Goal: Information Seeking & Learning: Learn about a topic

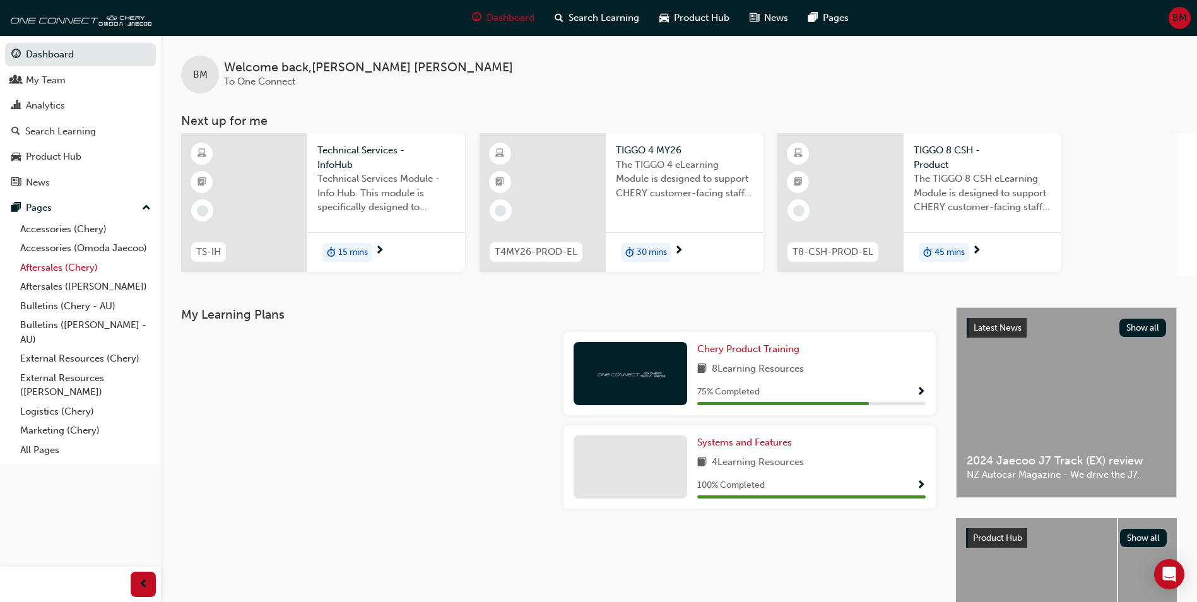
click at [69, 271] on link "Aftersales (Chery)" at bounding box center [85, 268] width 141 height 20
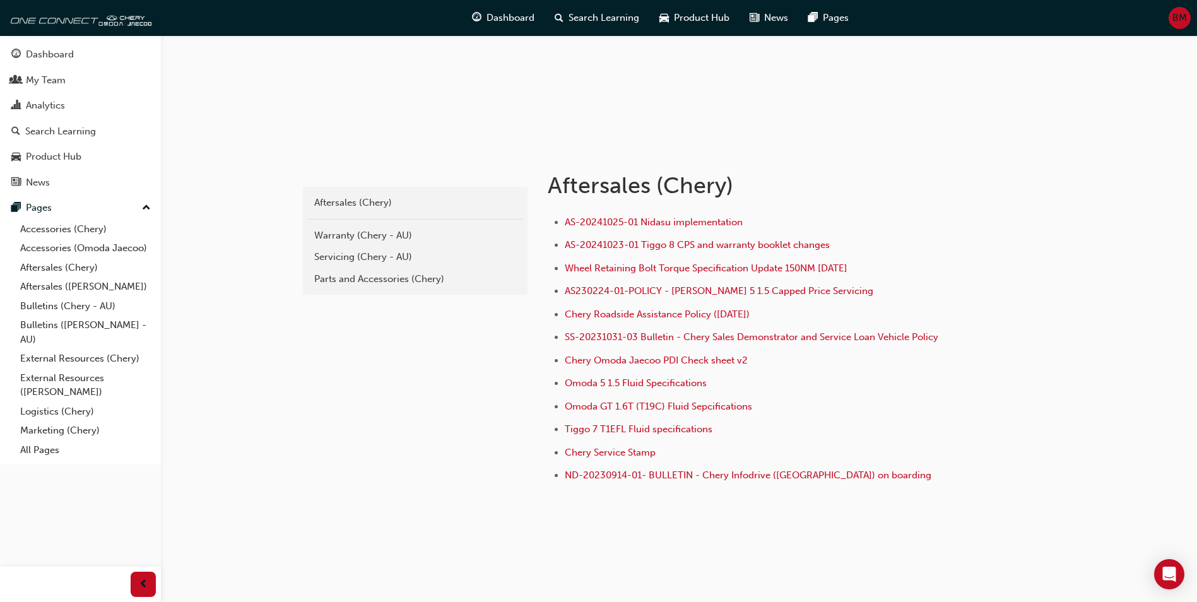
scroll to position [147, 0]
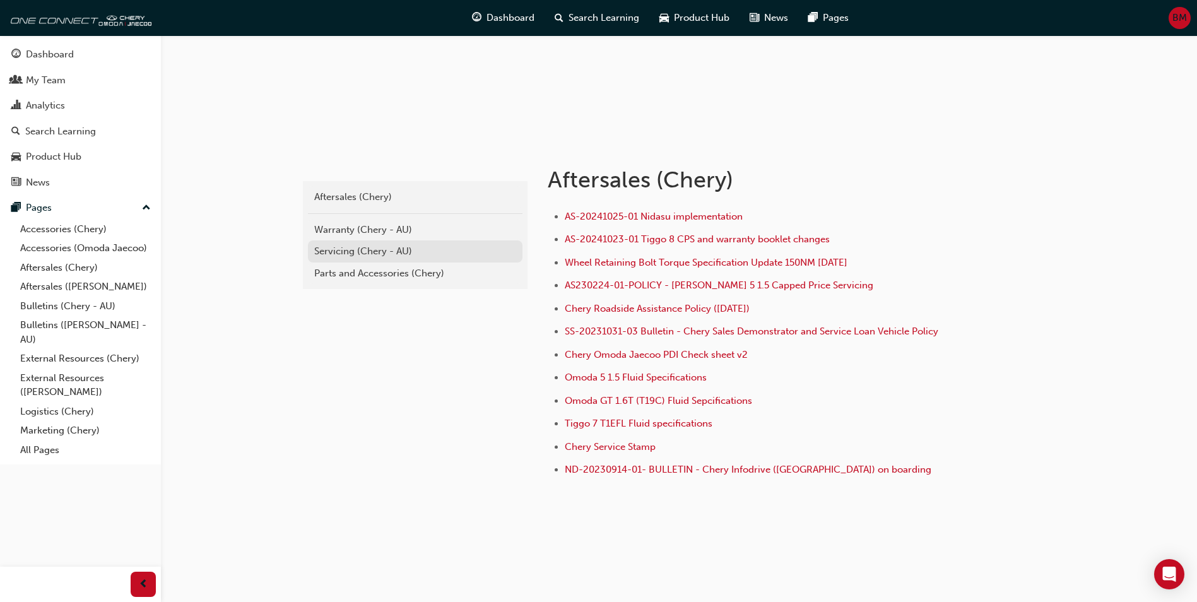
click at [386, 253] on div "Servicing (Chery - AU)" at bounding box center [415, 251] width 202 height 15
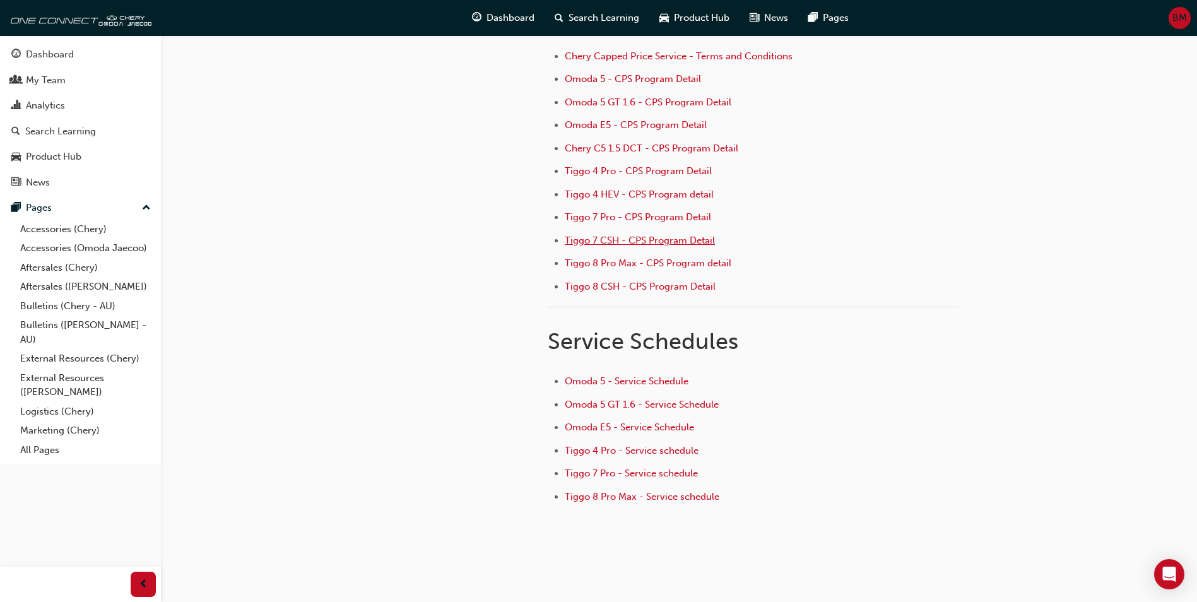
scroll to position [169, 0]
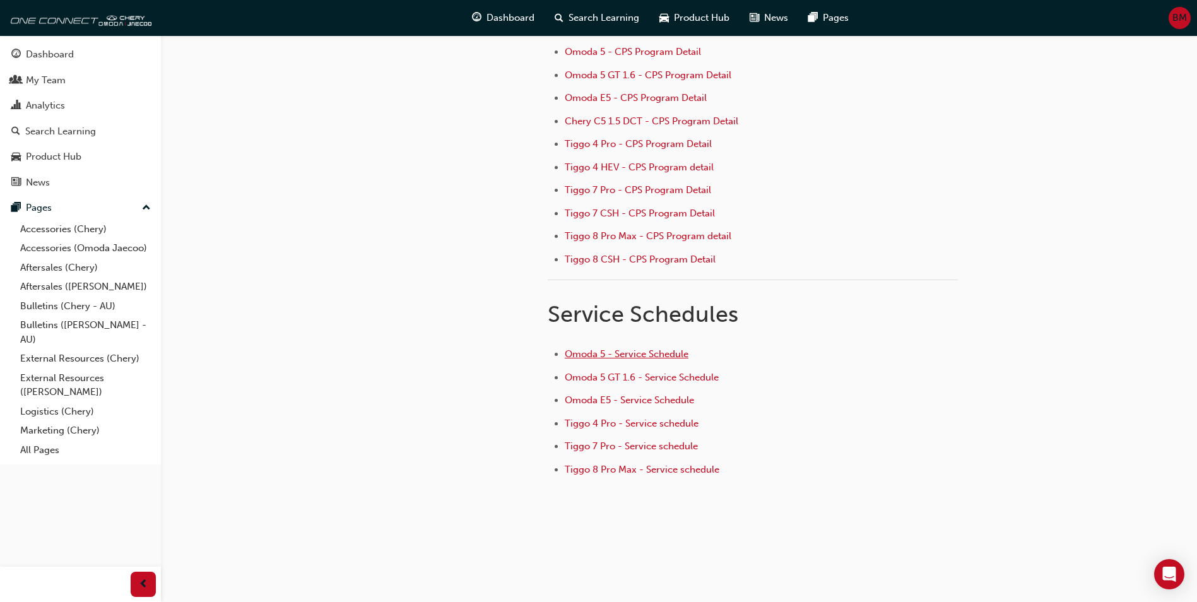
click at [643, 358] on span "Omoda 5 - Service Schedule" at bounding box center [627, 353] width 124 height 11
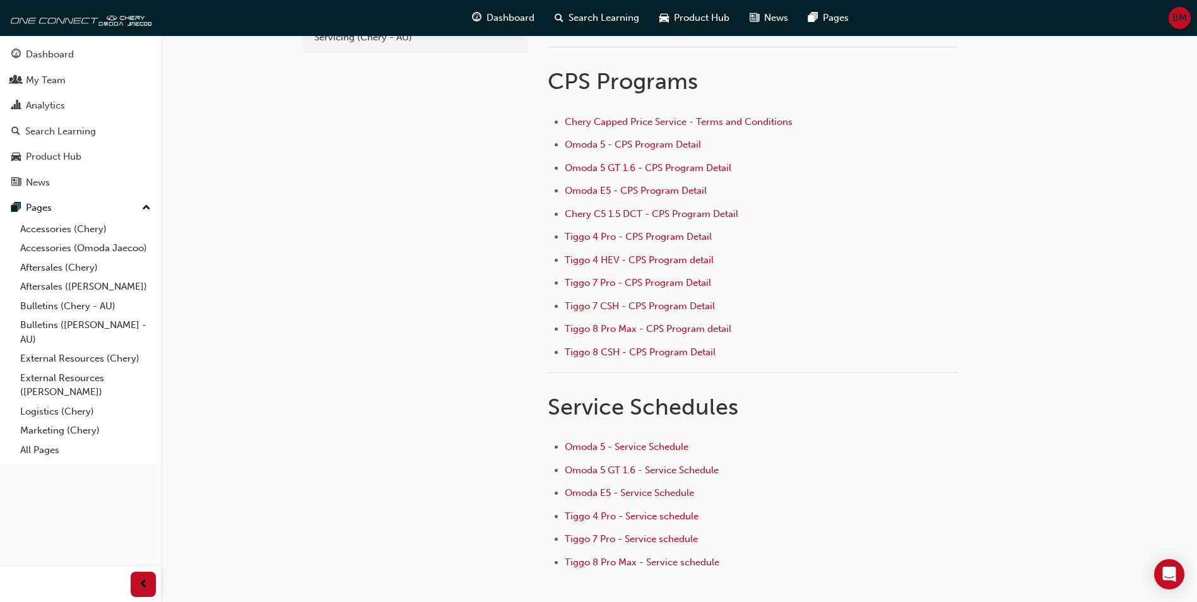
scroll to position [169, 0]
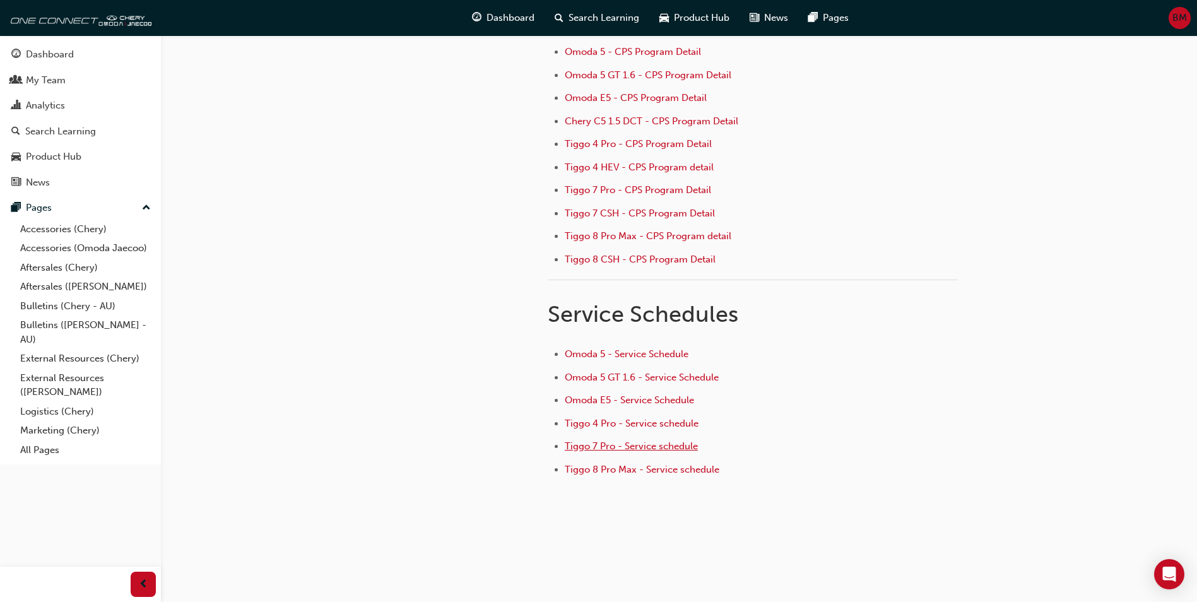
click at [657, 450] on span "Tiggo 7 Pro - Service schedule" at bounding box center [631, 445] width 133 height 11
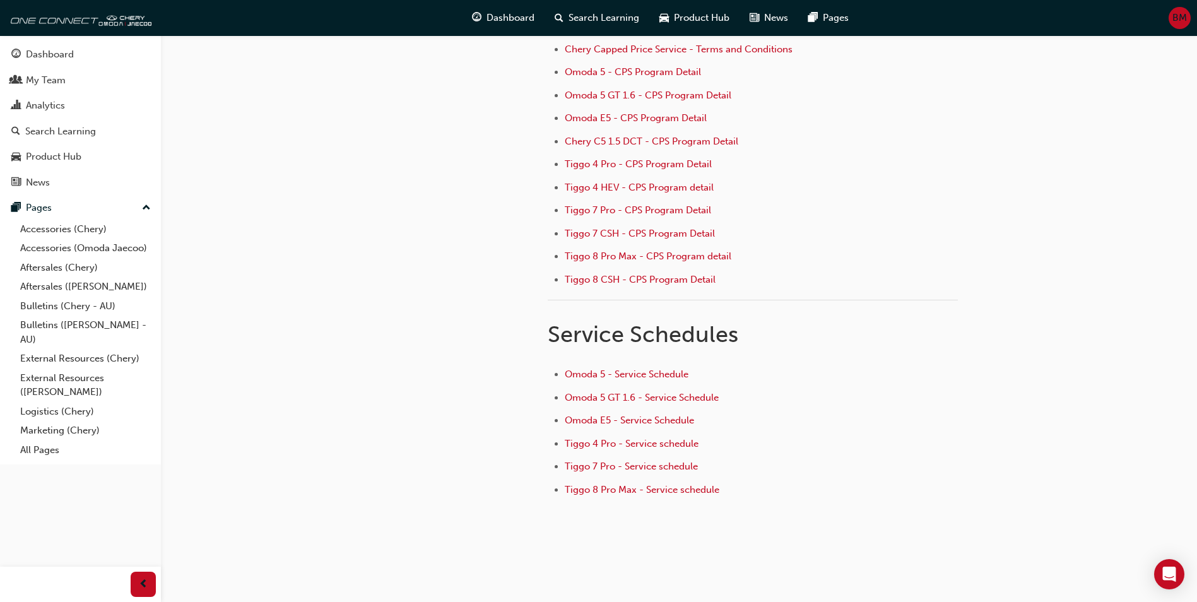
scroll to position [169, 0]
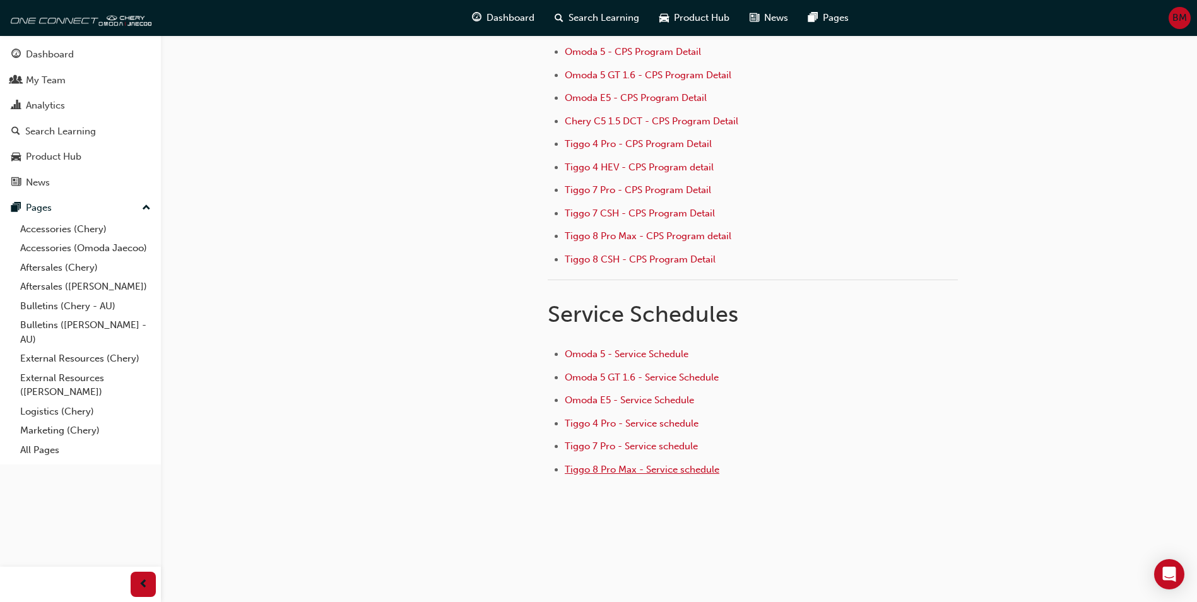
click at [704, 464] on span "Tiggo 8 Pro Max - Service schedule" at bounding box center [642, 469] width 155 height 11
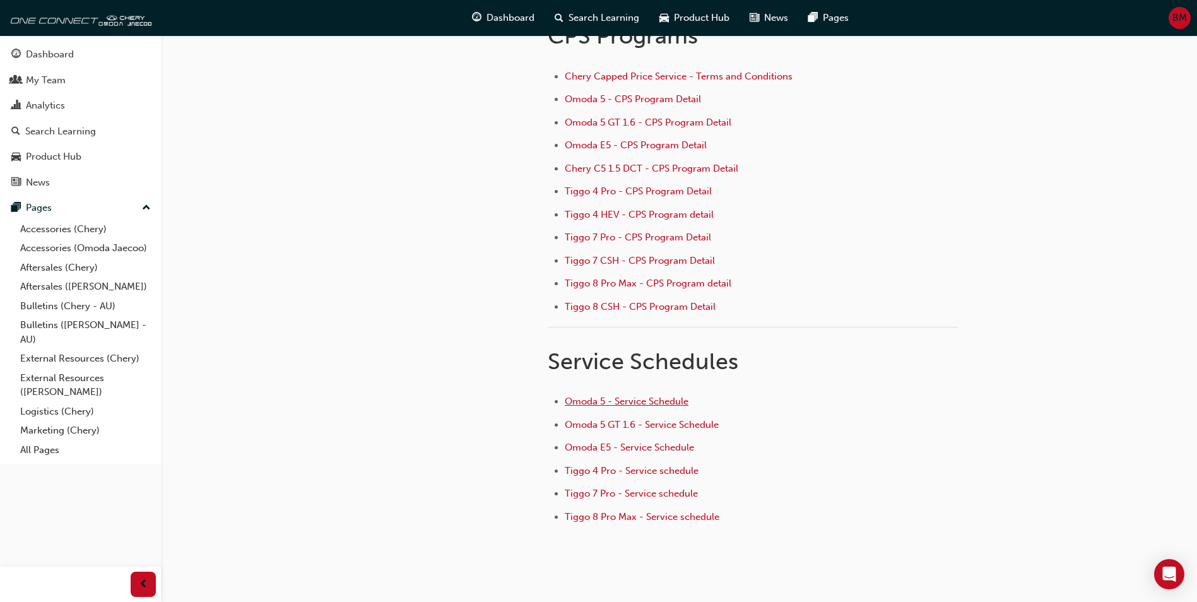
scroll to position [126, 0]
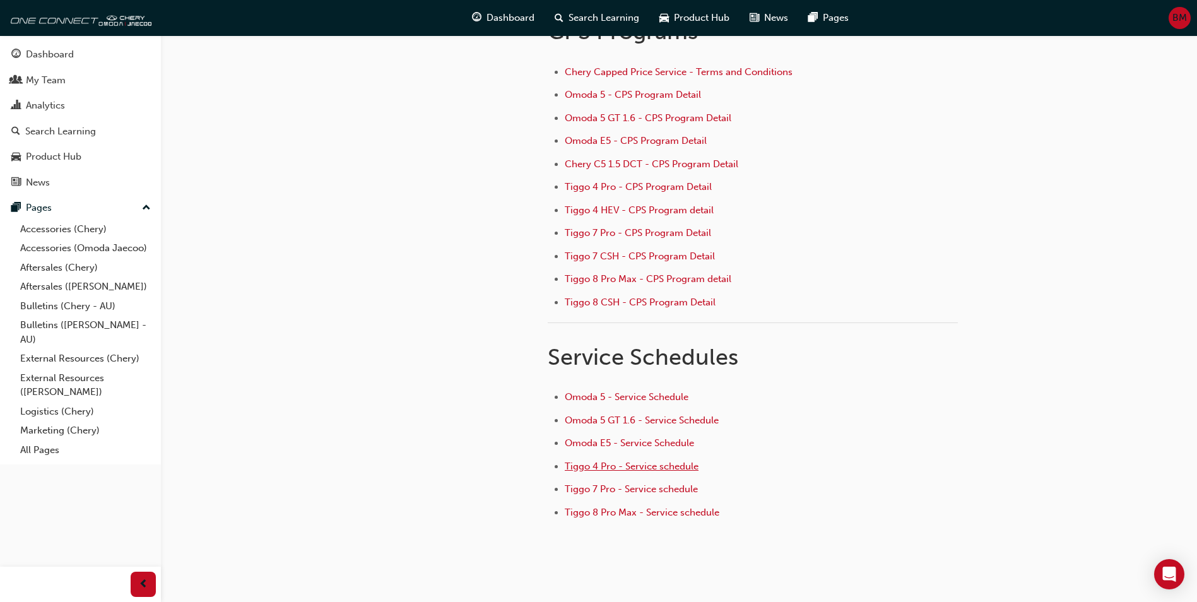
click at [609, 469] on span "Tiggo 4 Pro - Service schedule" at bounding box center [632, 465] width 134 height 11
